Goal: Task Accomplishment & Management: Manage account settings

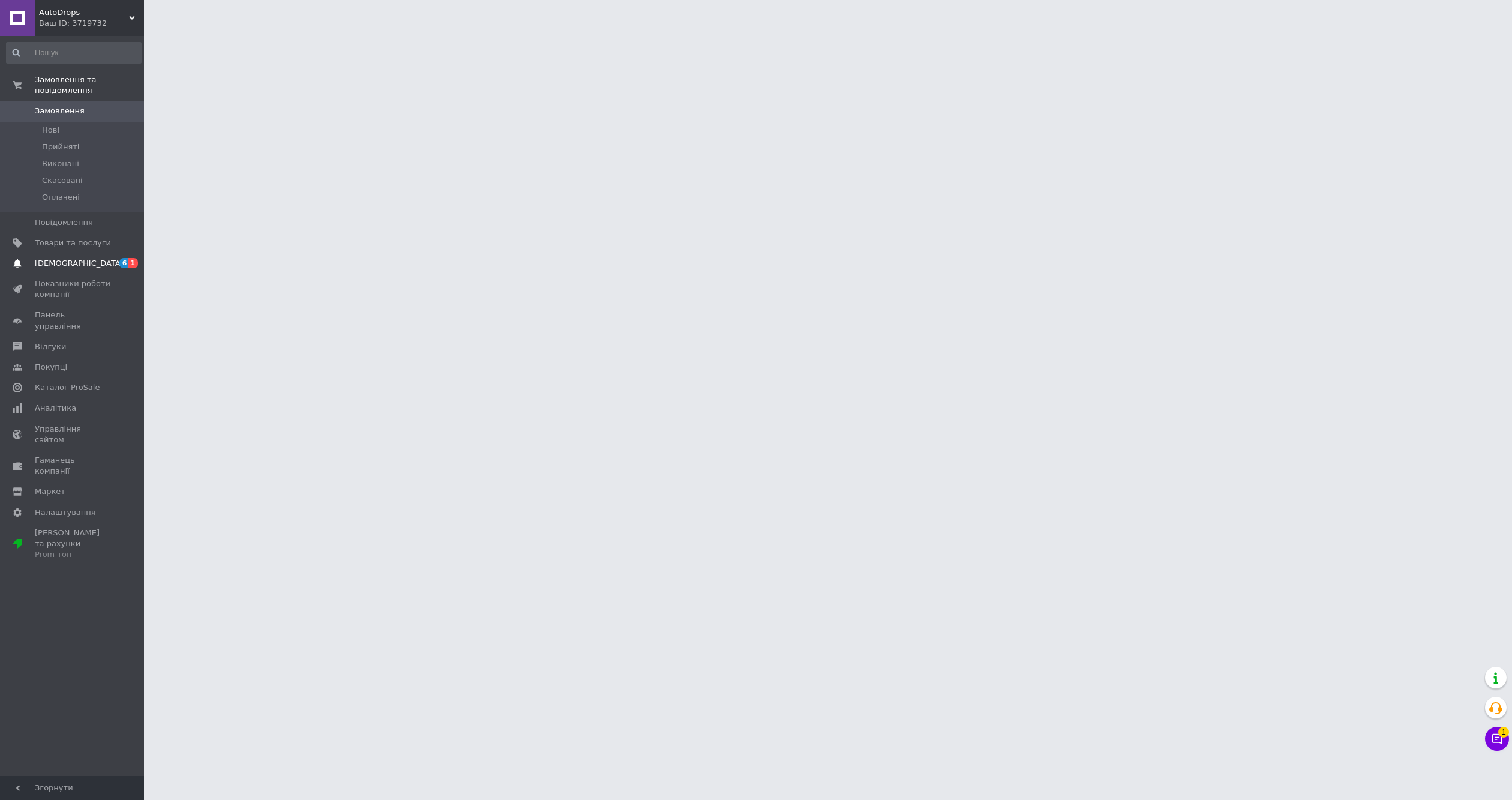
click at [79, 258] on span "[DEMOGRAPHIC_DATA]" at bounding box center [72, 263] width 76 height 11
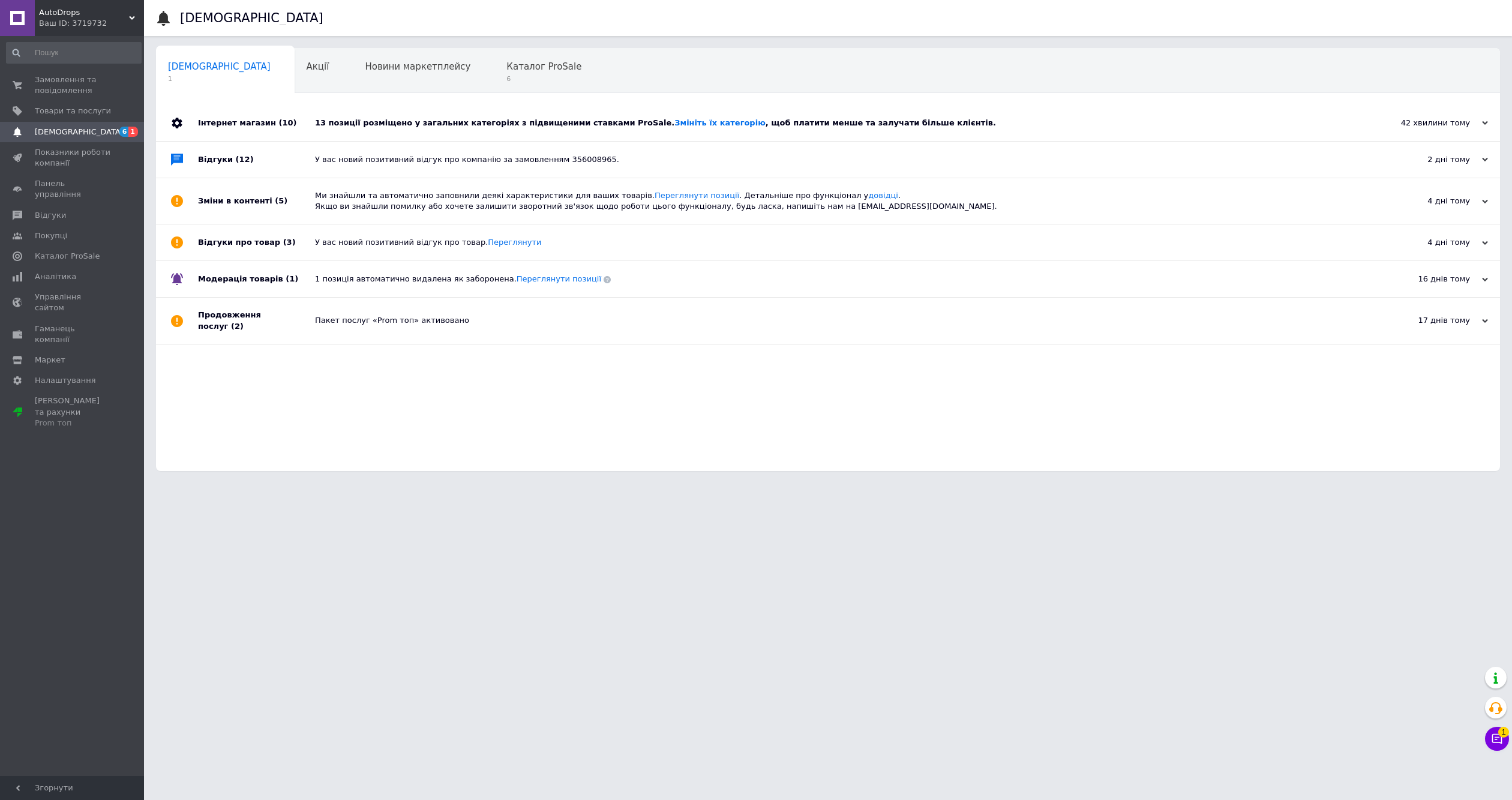
click at [398, 114] on div "13 позиції розміщено у загальних категоріях з підвищеними ставками ProSale. Змі…" at bounding box center [841, 122] width 1054 height 36
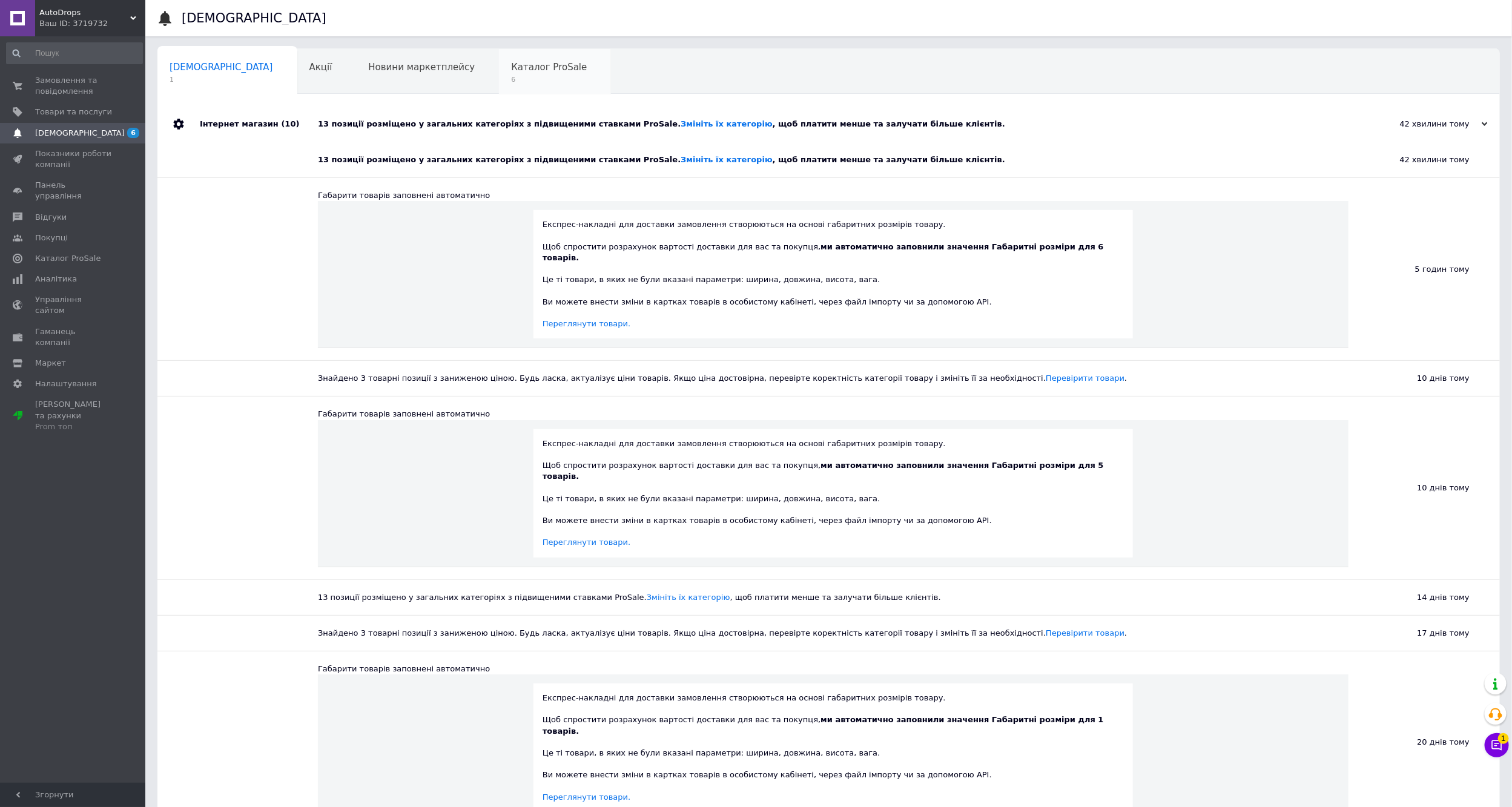
click at [511, 79] on span "6" at bounding box center [549, 79] width 76 height 9
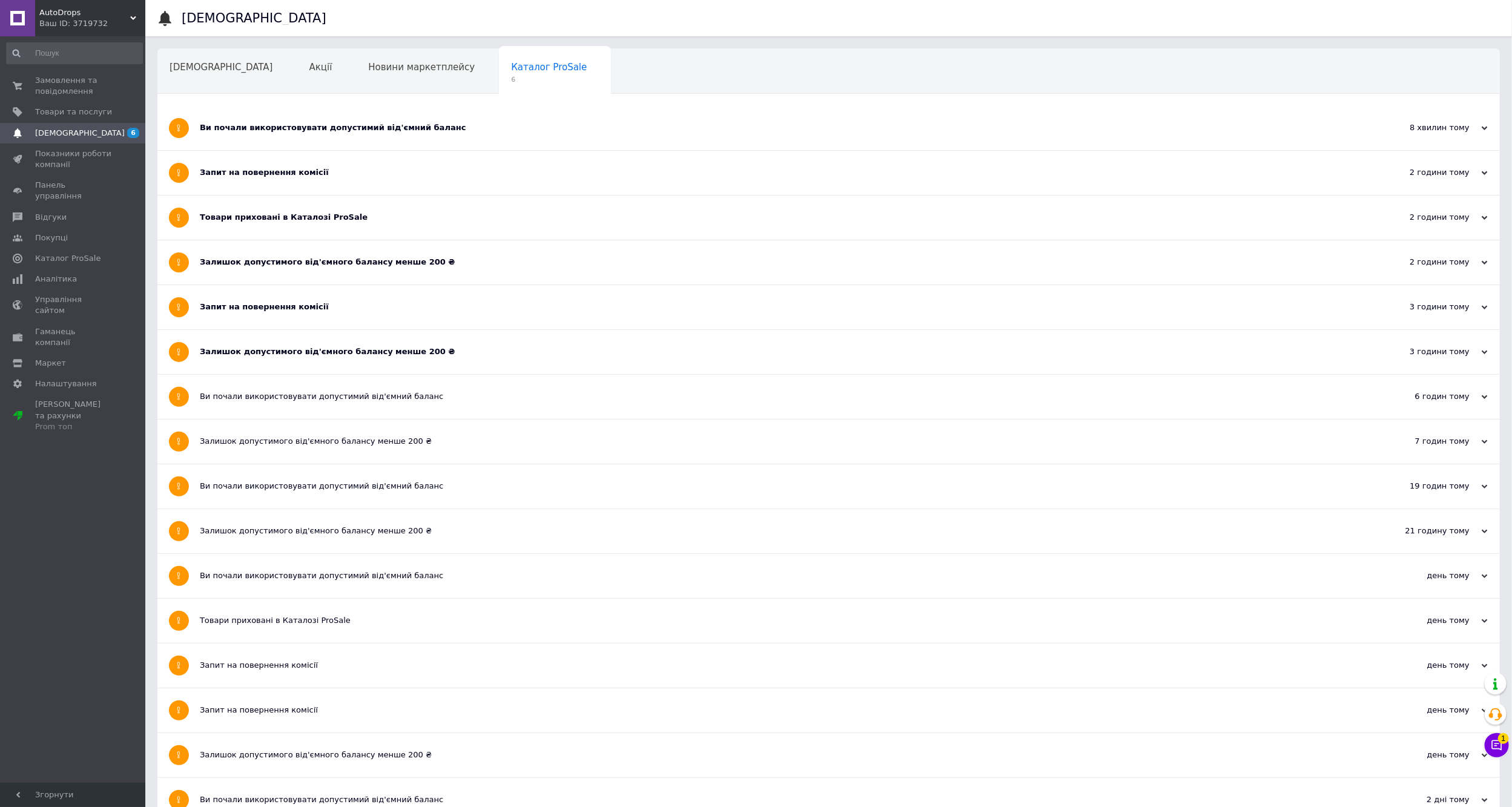
click at [222, 75] on div "[DEMOGRAPHIC_DATA]" at bounding box center [227, 72] width 140 height 46
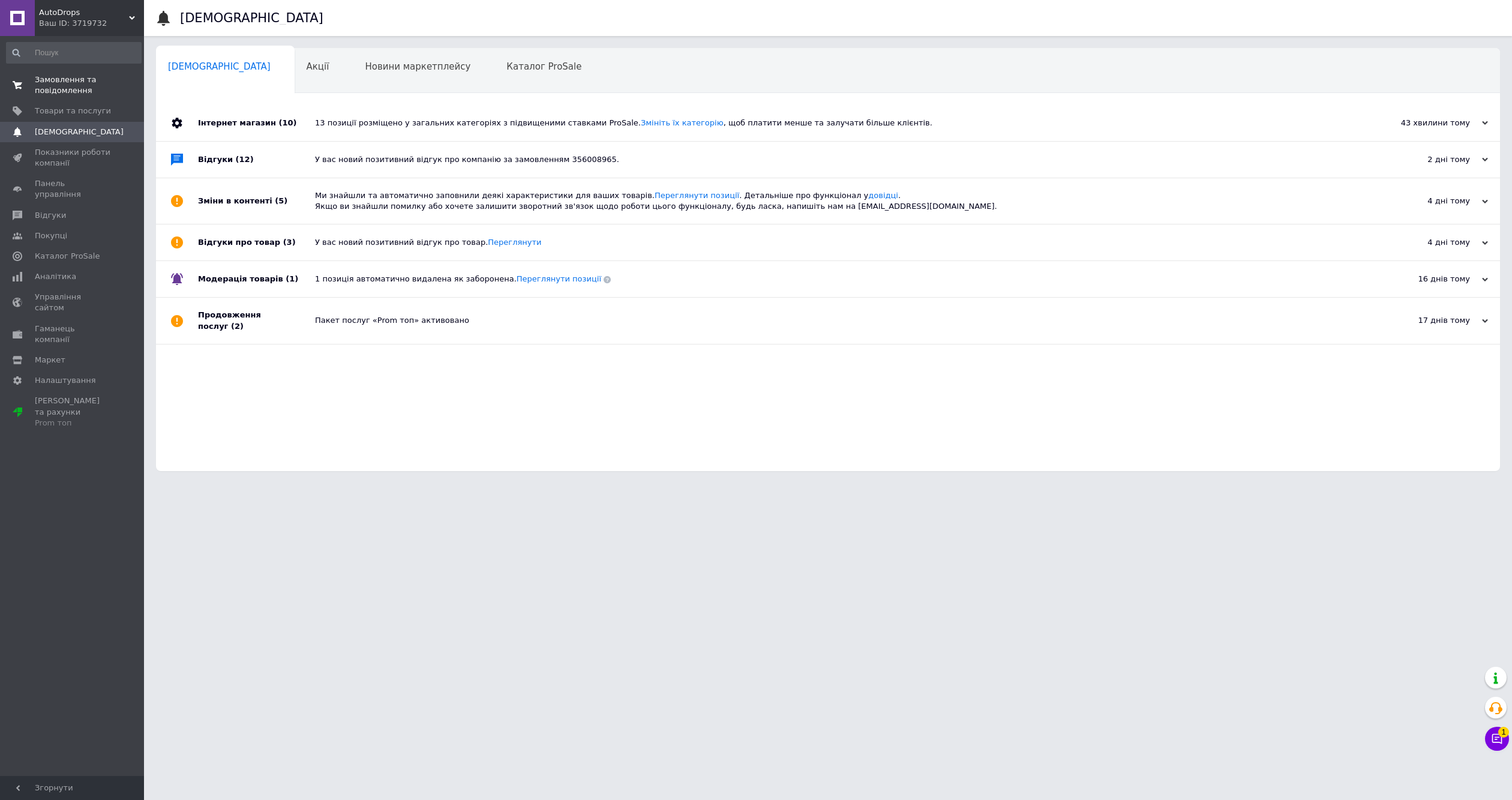
click at [83, 80] on span "Замовлення та повідомлення" at bounding box center [72, 85] width 76 height 22
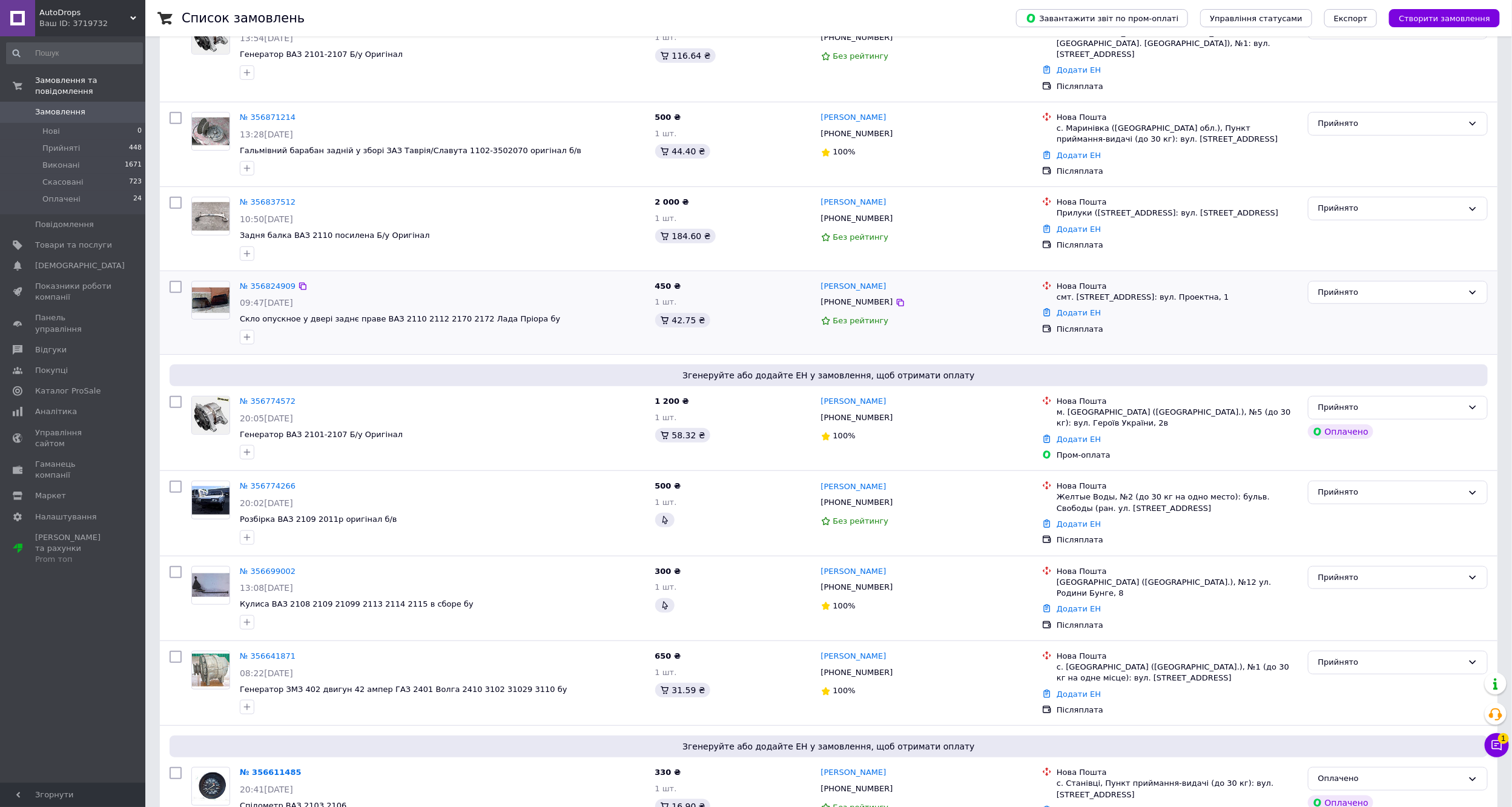
scroll to position [364, 0]
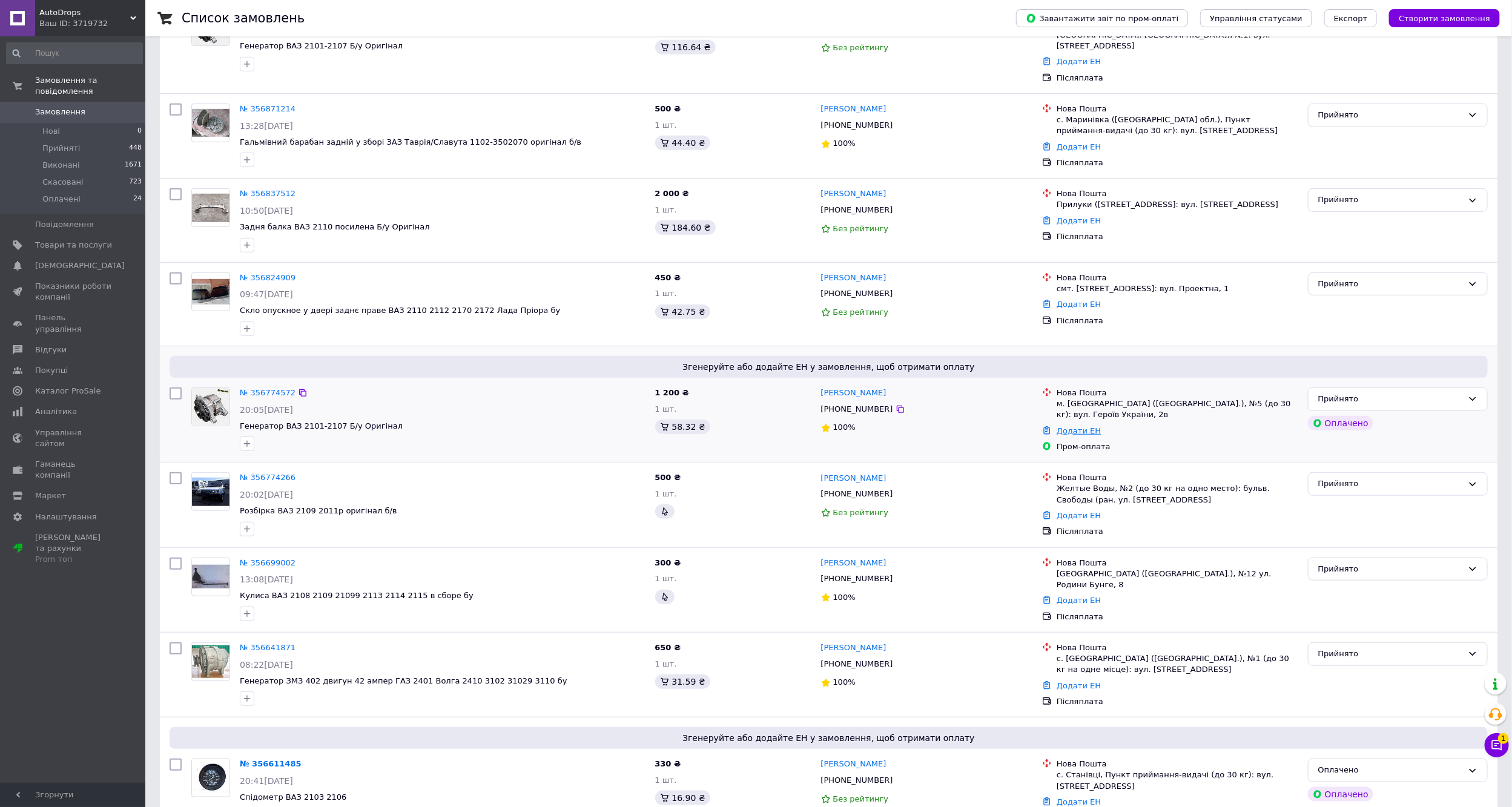
click at [1077, 426] on link "Додати ЕН" at bounding box center [1078, 430] width 44 height 9
click at [974, 468] on input "Добавить ЕН" at bounding box center [1005, 468] width 162 height 24
paste input "20451225316844"
type input "20451225316844"
click at [1055, 511] on button "Додати" at bounding box center [1047, 502] width 79 height 24
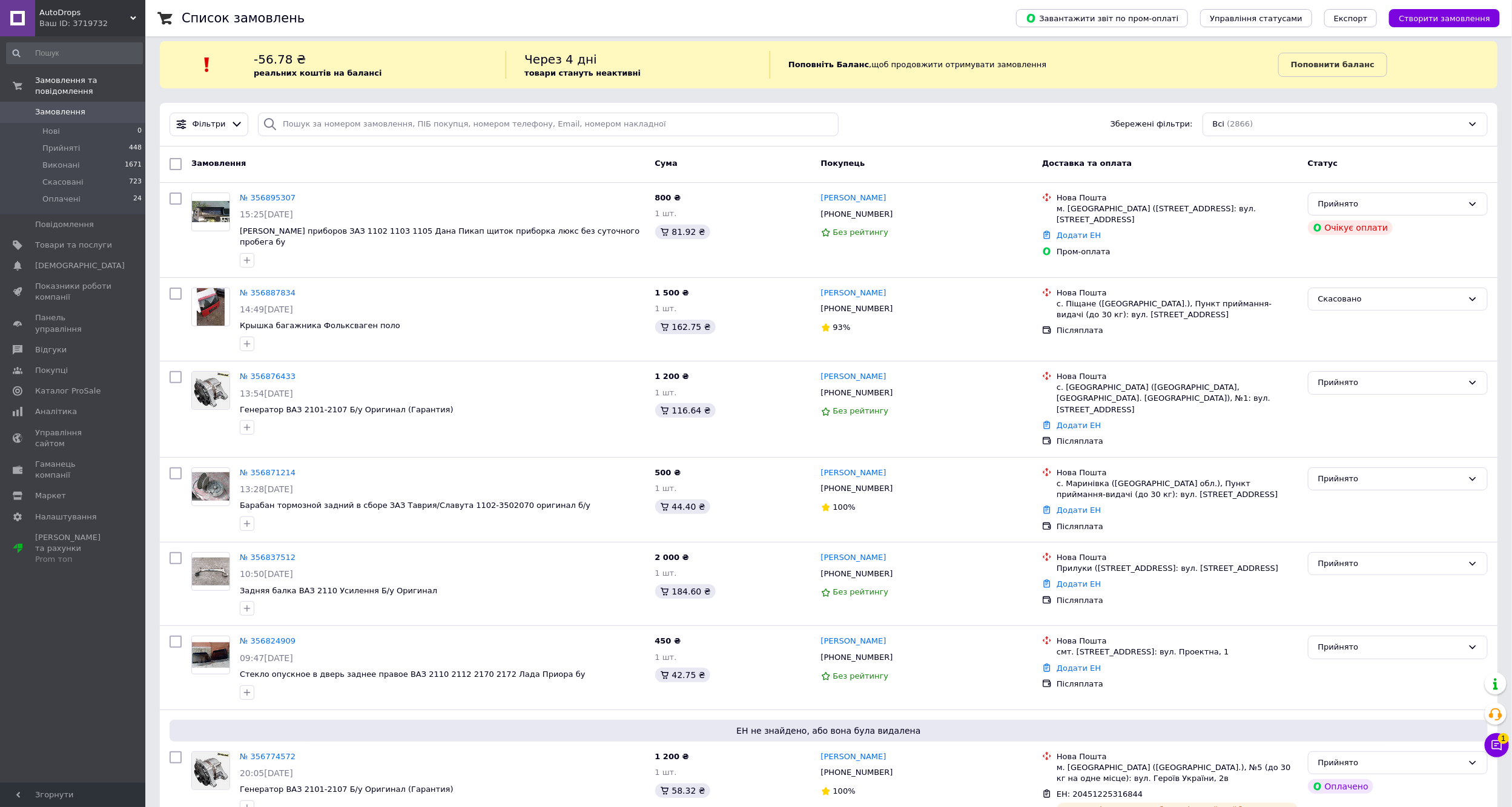
scroll to position [0, 0]
